Goal: Transaction & Acquisition: Purchase product/service

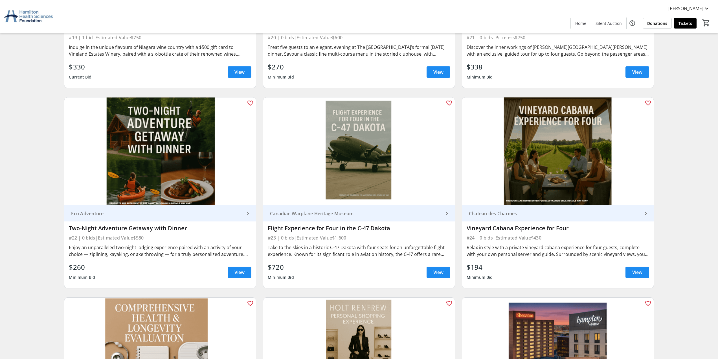
scroll to position [1411, 0]
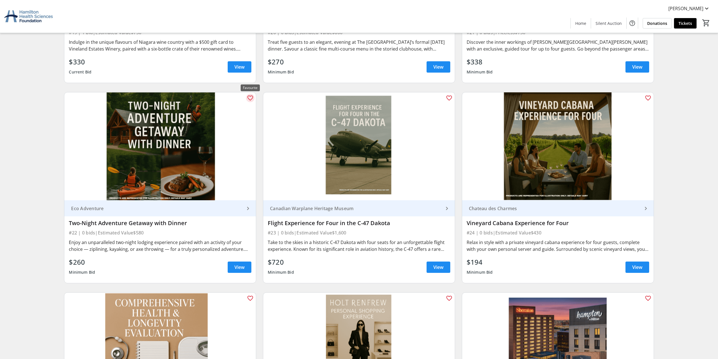
click at [248, 95] on mat-icon "favorite_outline" at bounding box center [250, 98] width 7 height 7
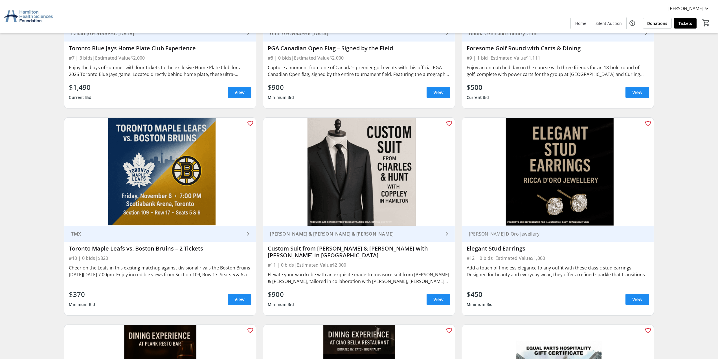
scroll to position [0, 0]
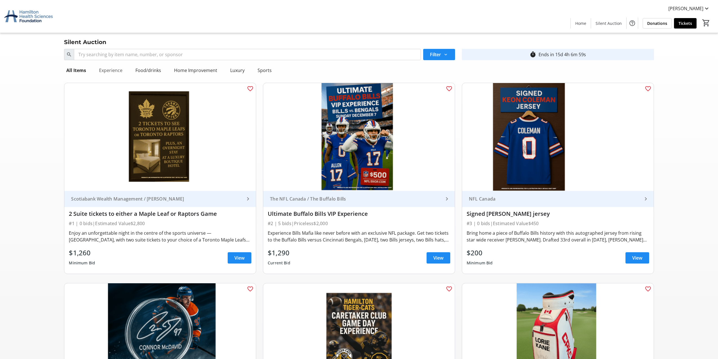
click at [119, 69] on div "Experience" at bounding box center [111, 70] width 28 height 11
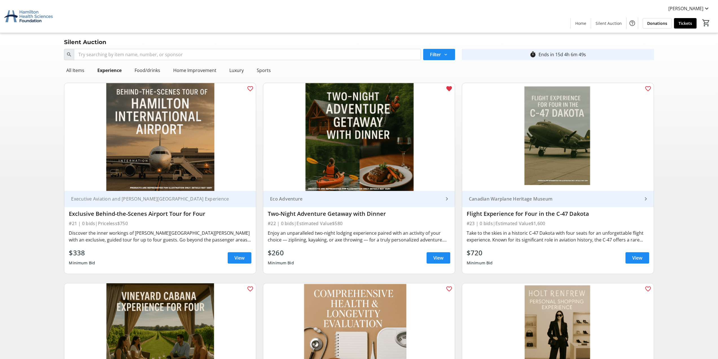
click at [126, 68] on div "Experience" at bounding box center [109, 70] width 37 height 11
click at [142, 67] on div "Food/drinks" at bounding box center [147, 70] width 30 height 11
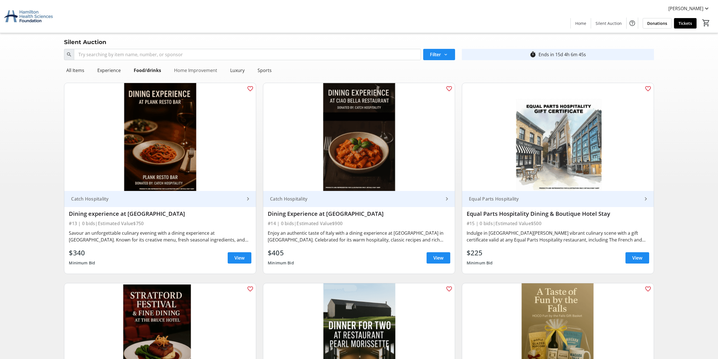
click at [185, 71] on div "Home Improvement" at bounding box center [196, 70] width 48 height 11
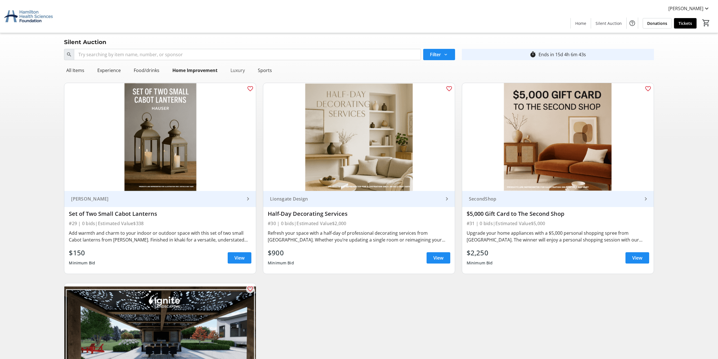
click at [240, 69] on div "Luxury" at bounding box center [237, 70] width 19 height 11
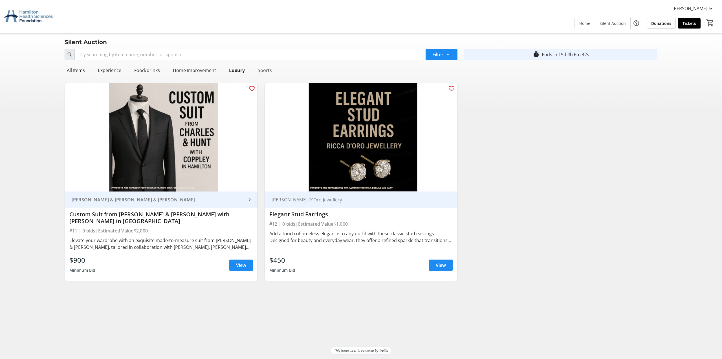
click at [266, 67] on div "Sports" at bounding box center [265, 70] width 19 height 11
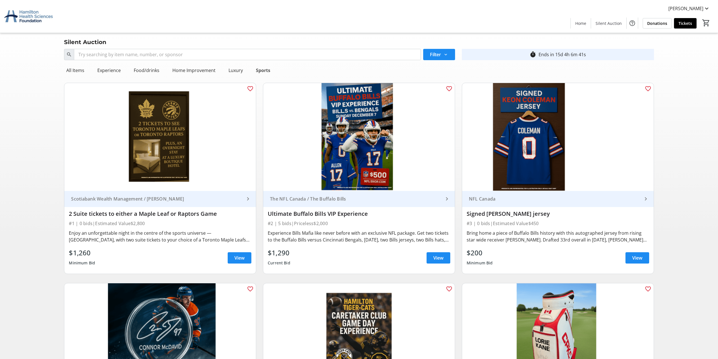
click at [254, 67] on div "Sports" at bounding box center [263, 70] width 19 height 11
click at [240, 69] on div "Luxury" at bounding box center [235, 70] width 19 height 11
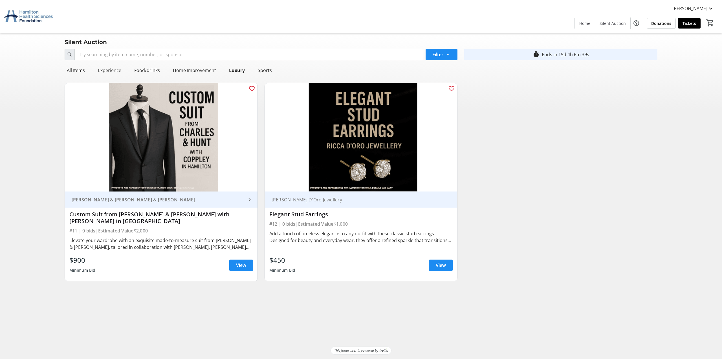
click at [120, 72] on div "Experience" at bounding box center [110, 70] width 28 height 11
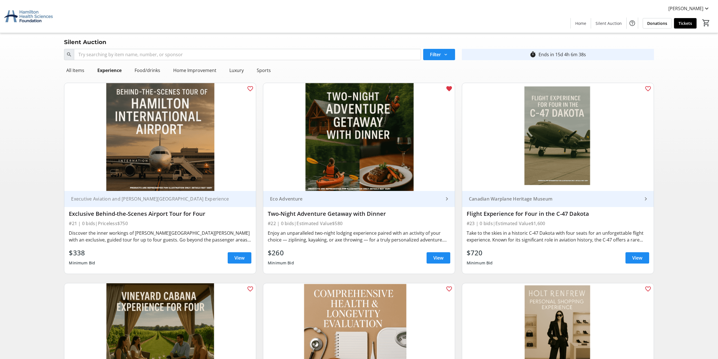
click at [339, 136] on img at bounding box center [359, 137] width 192 height 108
click at [443, 259] on span "View" at bounding box center [438, 257] width 10 height 7
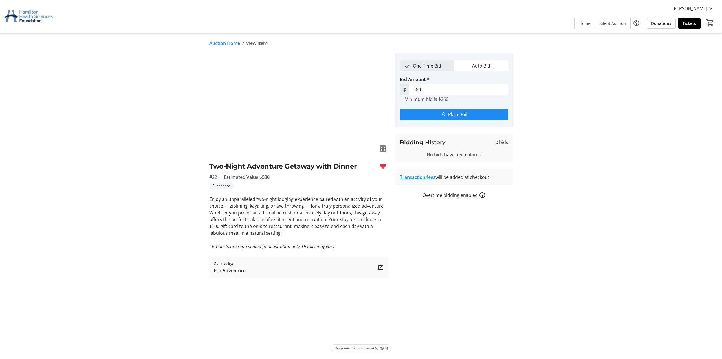
click at [330, 113] on img at bounding box center [298, 103] width 179 height 101
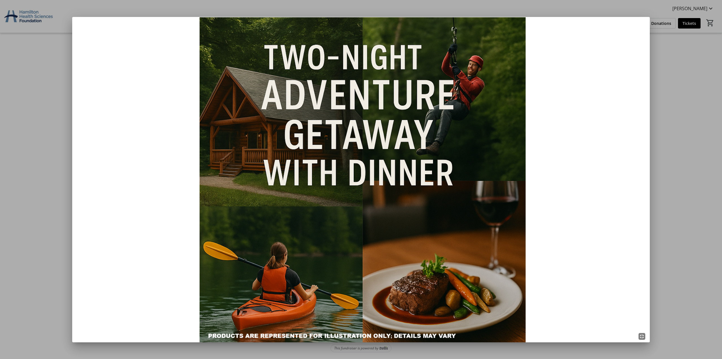
click at [692, 180] on div at bounding box center [361, 179] width 722 height 359
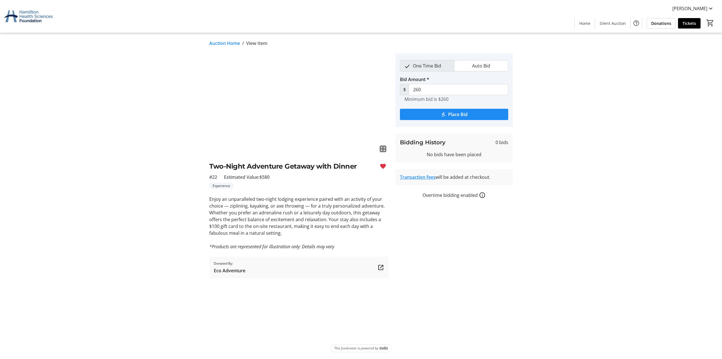
click at [295, 274] on tr-auction-item-sponsor-ui "Donated By: Eco Adventure" at bounding box center [298, 266] width 179 height 21
click at [471, 67] on span "Auto Bid" at bounding box center [481, 65] width 25 height 11
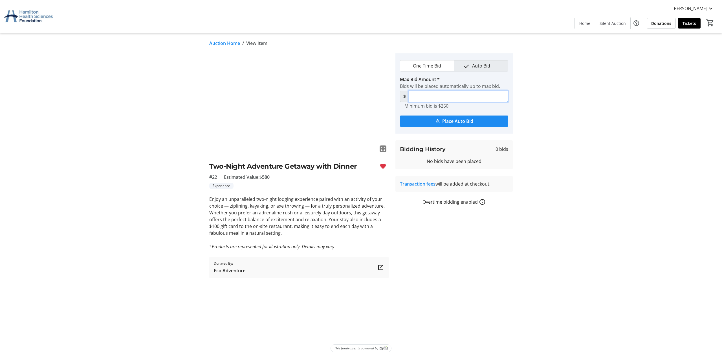
click at [462, 99] on input "Max Bid Amount *" at bounding box center [459, 96] width 100 height 11
click at [429, 184] on link "Transaction fees" at bounding box center [418, 184] width 36 height 6
click at [430, 95] on input "Max Bid Amount *" at bounding box center [459, 96] width 100 height 11
type input "400"
drag, startPoint x: 430, startPoint y: 95, endPoint x: 400, endPoint y: 96, distance: 30.2
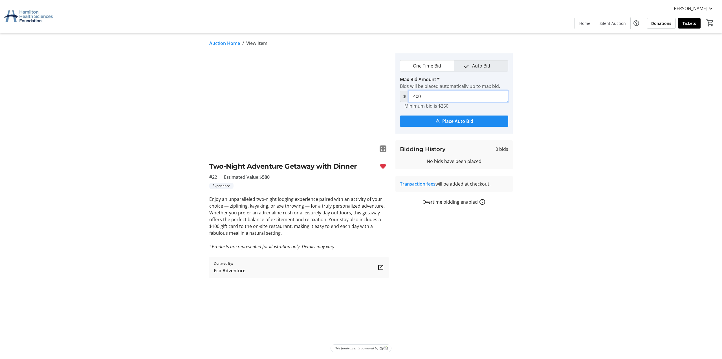
click at [400, 96] on tr-place-bid-ui "One Time Bid Auto Bid Max Bid Amount * Bids will be placed automatically up to …" at bounding box center [454, 93] width 117 height 80
type input "400"
click at [427, 126] on span "submit" at bounding box center [454, 121] width 108 height 14
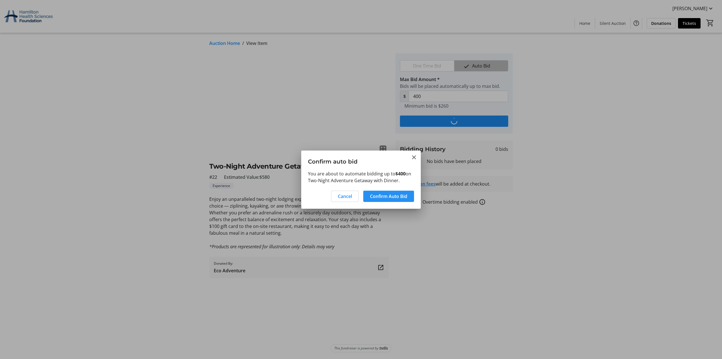
click at [392, 195] on span "Confirm Auto Bid" at bounding box center [388, 196] width 37 height 7
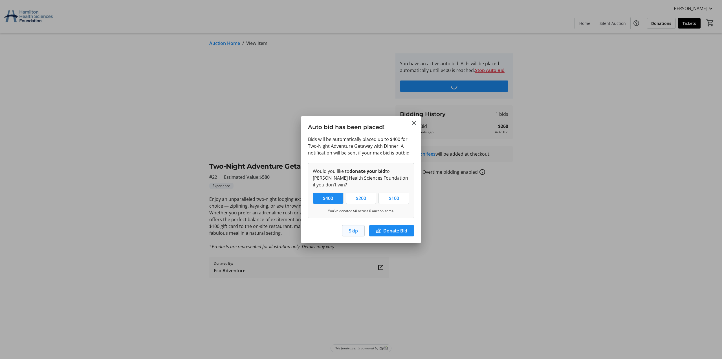
click at [354, 233] on span "Skip" at bounding box center [353, 230] width 9 height 7
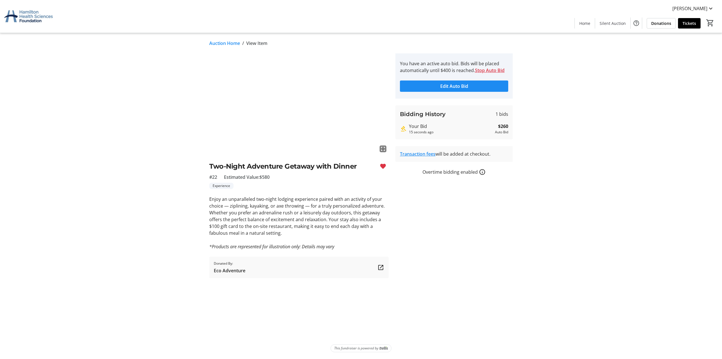
click at [303, 131] on img at bounding box center [298, 103] width 179 height 101
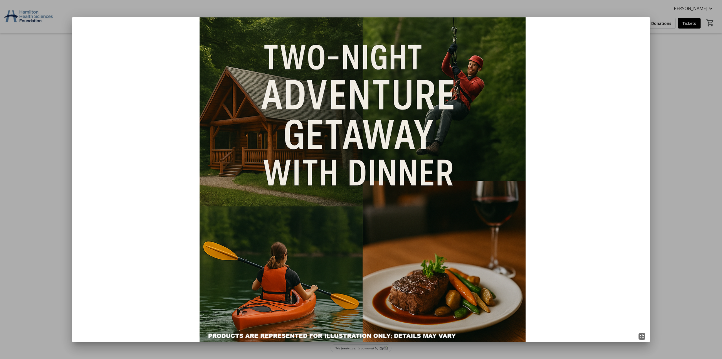
click at [722, 70] on div at bounding box center [361, 179] width 722 height 359
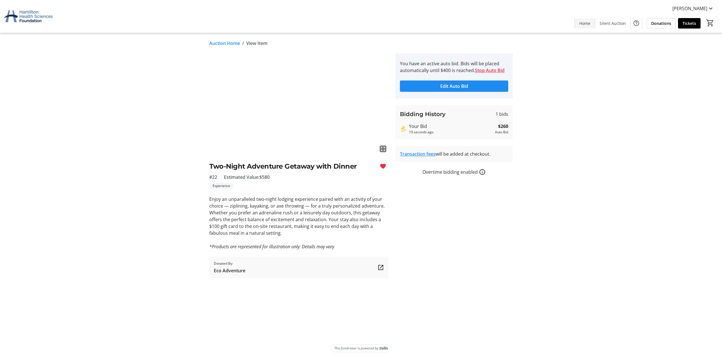
click at [588, 25] on span "Home" at bounding box center [585, 23] width 11 height 6
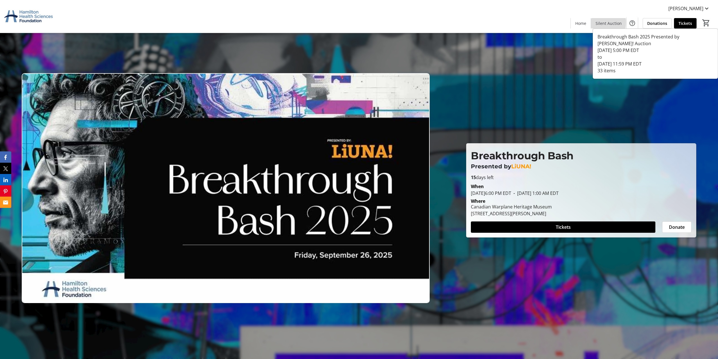
click at [602, 22] on span "Silent Auction" at bounding box center [609, 23] width 26 height 6
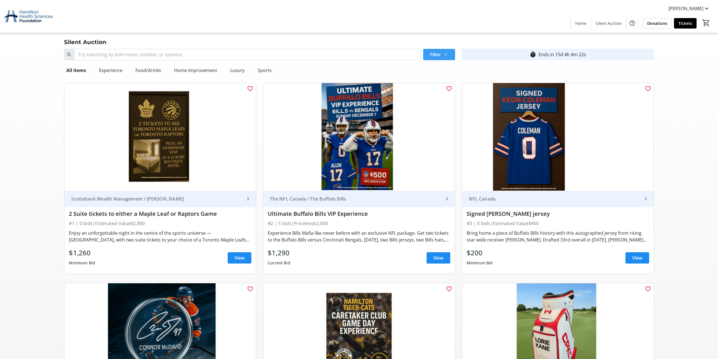
click at [433, 55] on span "Filter" at bounding box center [435, 54] width 11 height 7
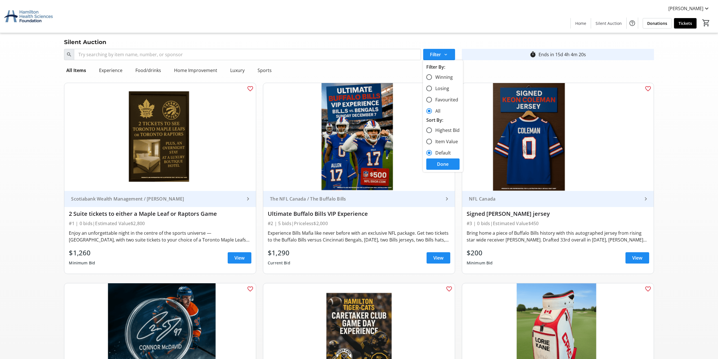
click at [438, 105] on mat-radio-group "Winning Losing Favourited All" at bounding box center [442, 93] width 33 height 45
click at [438, 103] on label "Favourited" at bounding box center [445, 99] width 26 height 7
click at [432, 102] on input "Favourited" at bounding box center [429, 100] width 6 height 6
radio input "true"
click at [432, 162] on span at bounding box center [442, 164] width 33 height 14
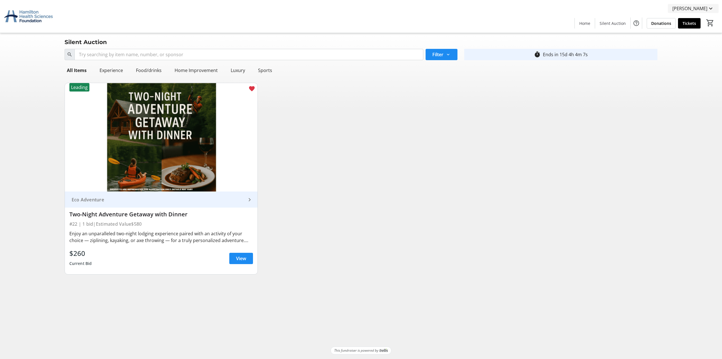
click at [702, 7] on span "[PERSON_NAME]" at bounding box center [690, 8] width 35 height 7
click at [698, 19] on span "My Tickets" at bounding box center [694, 22] width 40 height 7
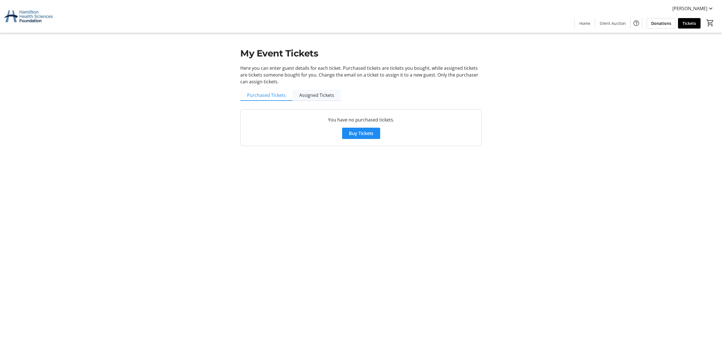
click at [317, 97] on span "Assigned Tickets" at bounding box center [316, 95] width 35 height 5
click at [701, 10] on span "[PERSON_NAME]" at bounding box center [690, 8] width 35 height 7
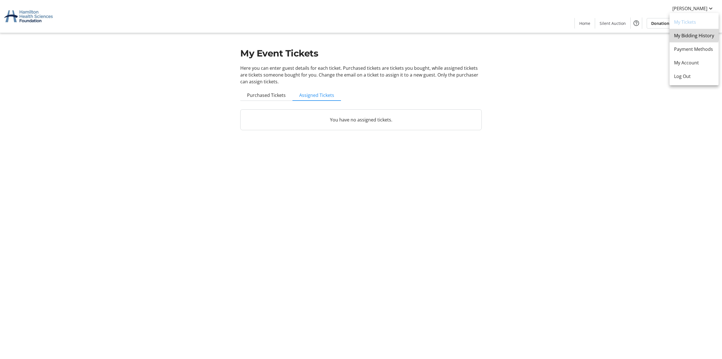
click at [691, 34] on span "My Bidding History" at bounding box center [694, 35] width 40 height 7
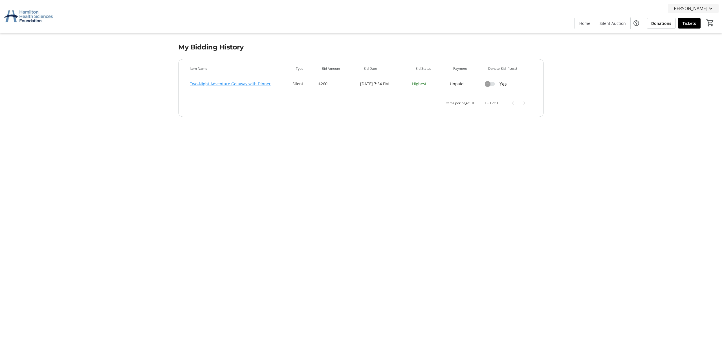
click at [688, 10] on span "[PERSON_NAME]" at bounding box center [690, 8] width 35 height 7
click at [689, 62] on span "My Account" at bounding box center [694, 62] width 40 height 7
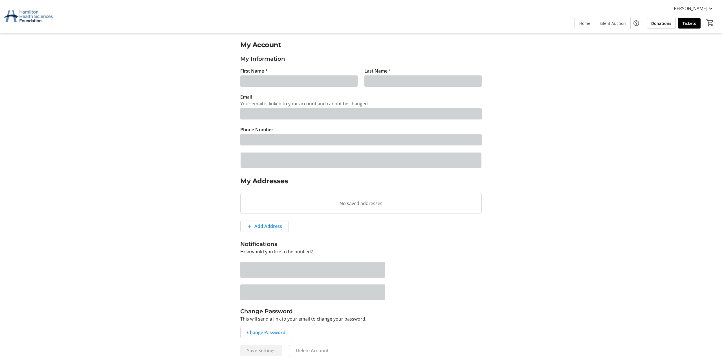
type input "[PERSON_NAME]"
type input "Merali"
type input "[EMAIL_ADDRESS][DOMAIN_NAME]"
type input "[PHONE_NUMBER]"
